Goal: Navigation & Orientation: Find specific page/section

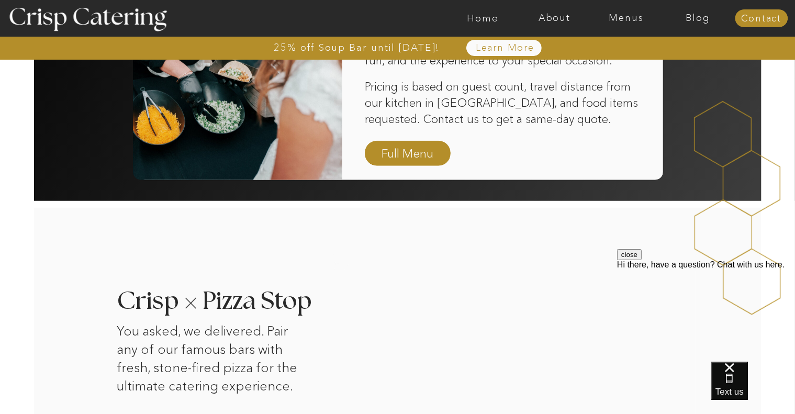
scroll to position [841, 0]
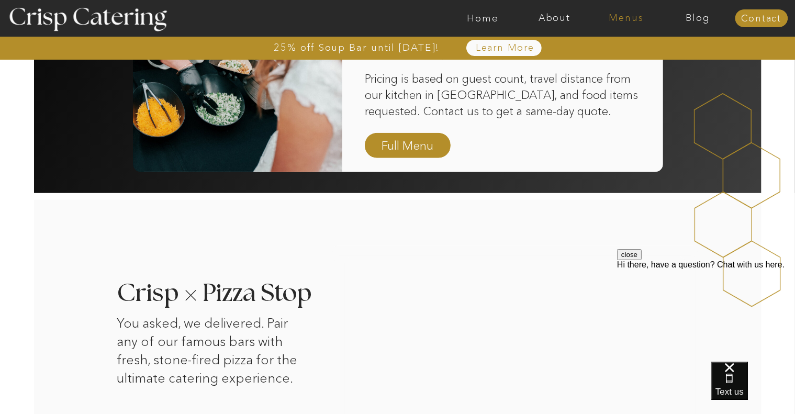
click at [624, 19] on nav "Menus" at bounding box center [627, 18] width 72 height 10
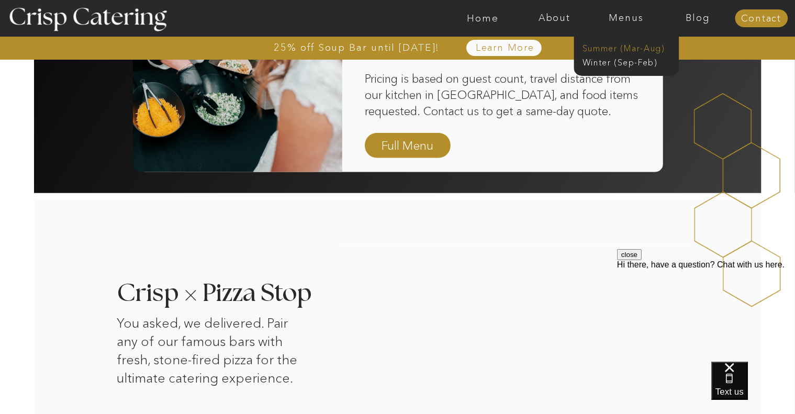
click at [635, 45] on nav "Summer (Mar-Aug)" at bounding box center [630, 47] width 94 height 10
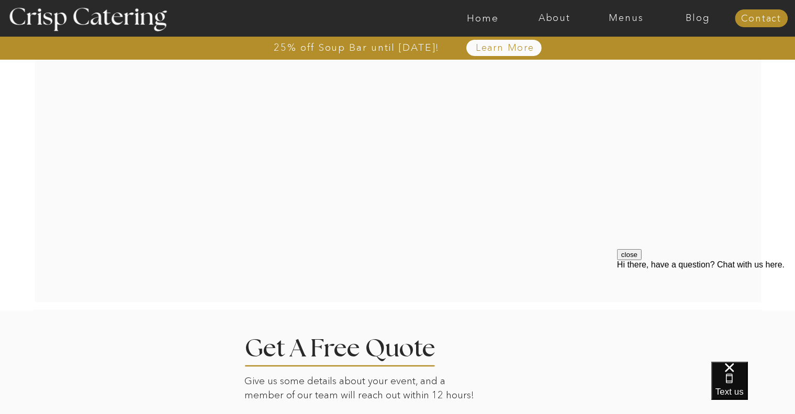
scroll to position [1853, 0]
click at [352, 262] on div at bounding box center [398, 142] width 508 height 293
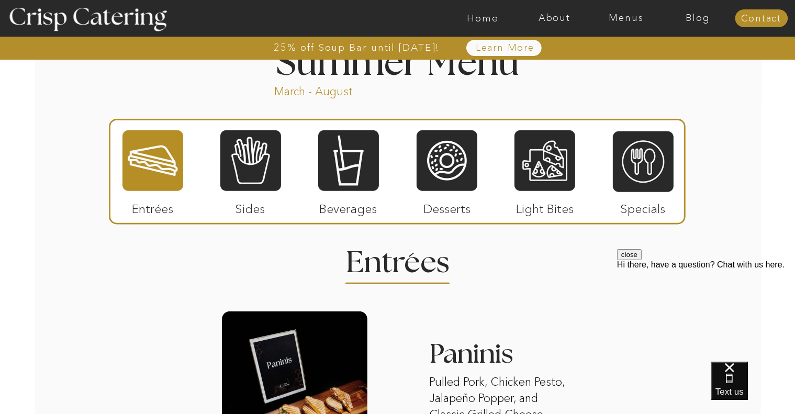
scroll to position [891, 0]
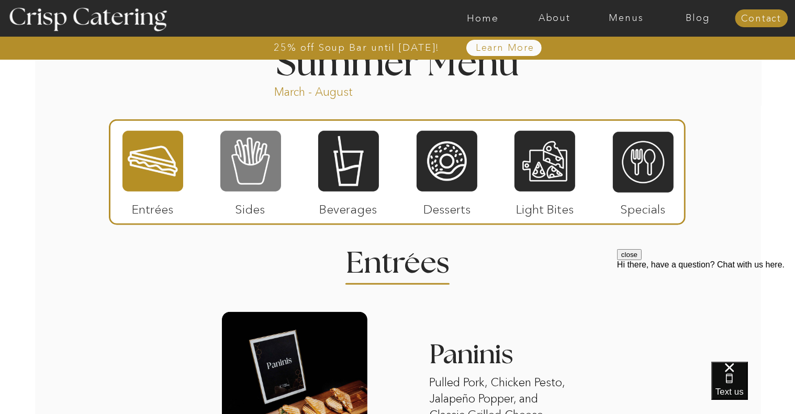
click at [250, 177] on div at bounding box center [250, 161] width 61 height 63
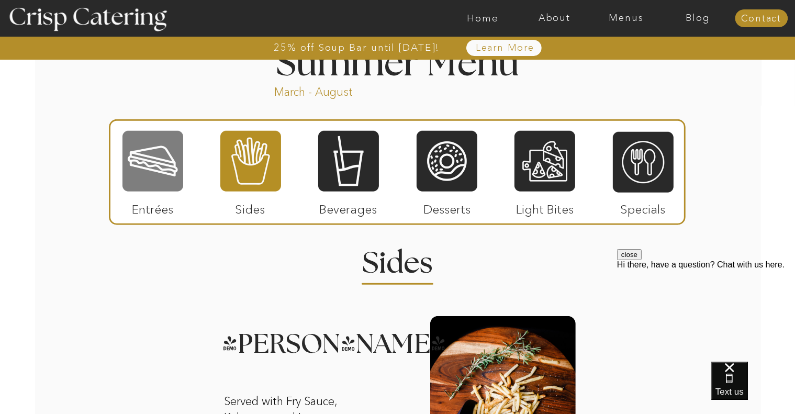
click at [162, 164] on div at bounding box center [153, 161] width 61 height 63
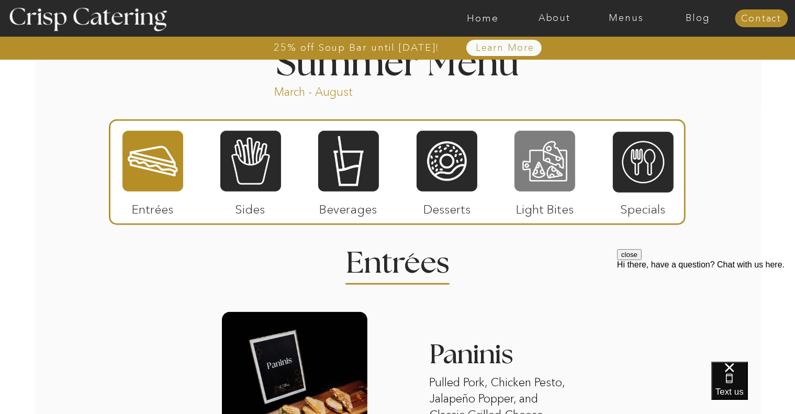
click at [546, 159] on div at bounding box center [545, 161] width 61 height 63
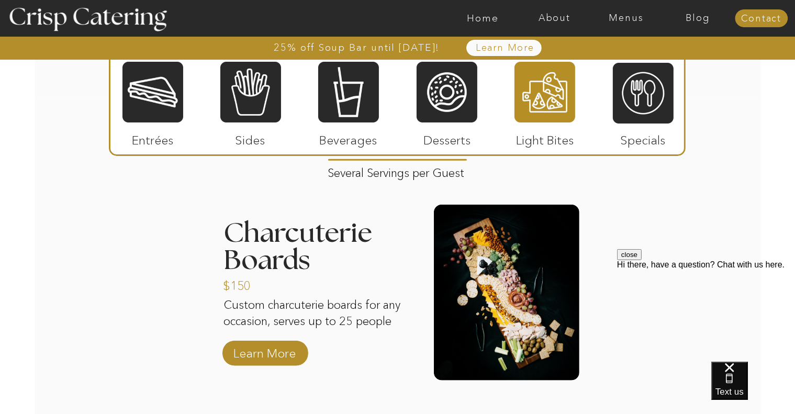
scroll to position [1018, 0]
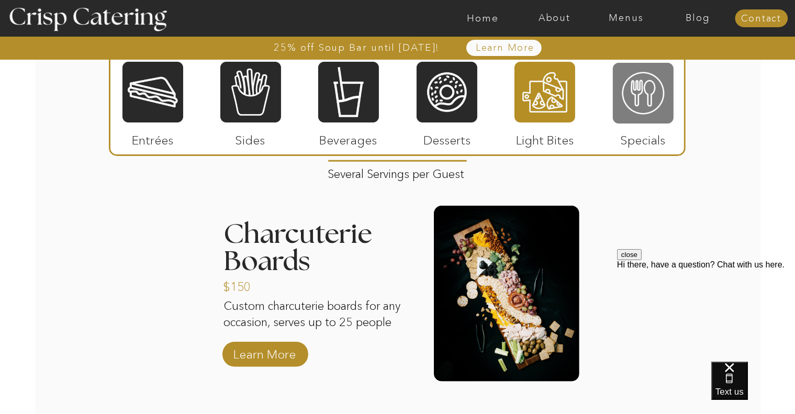
click at [648, 106] on div at bounding box center [643, 93] width 61 height 63
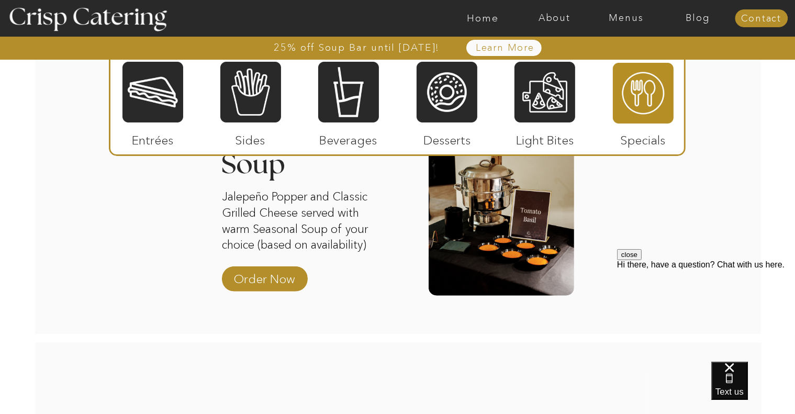
scroll to position [1024, 0]
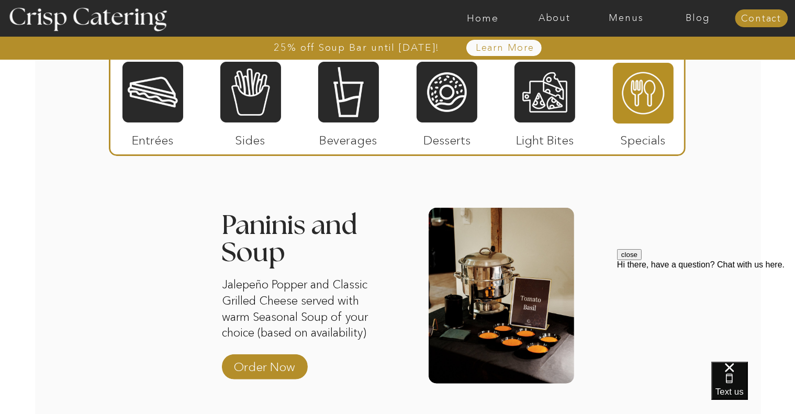
click at [121, 71] on div at bounding box center [397, 103] width 577 height 106
click at [156, 113] on div at bounding box center [153, 92] width 61 height 63
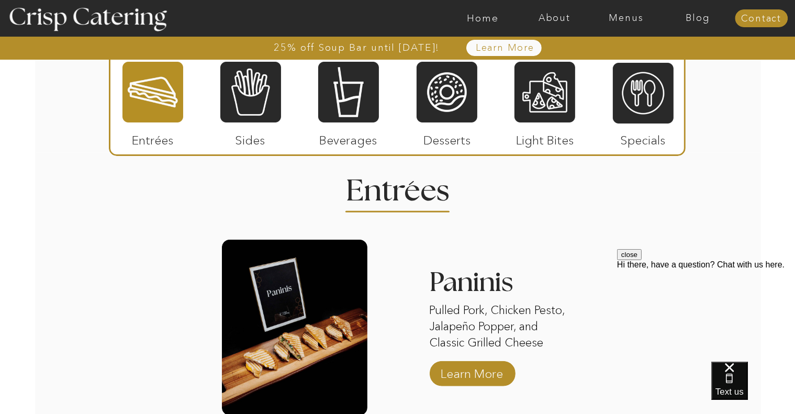
scroll to position [965, 0]
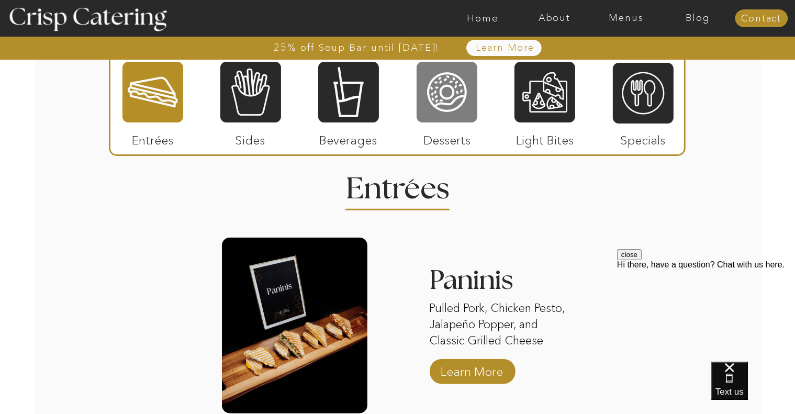
click at [444, 117] on div at bounding box center [447, 92] width 61 height 63
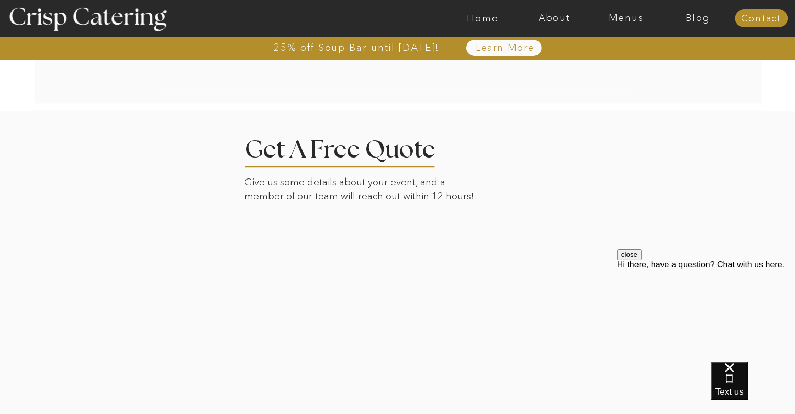
scroll to position [2232, 0]
